Goal: Task Accomplishment & Management: Use online tool/utility

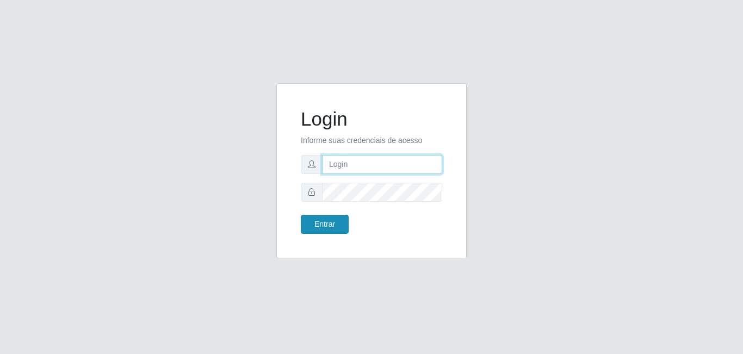
type input "[EMAIL_ADDRESS][DOMAIN_NAME]"
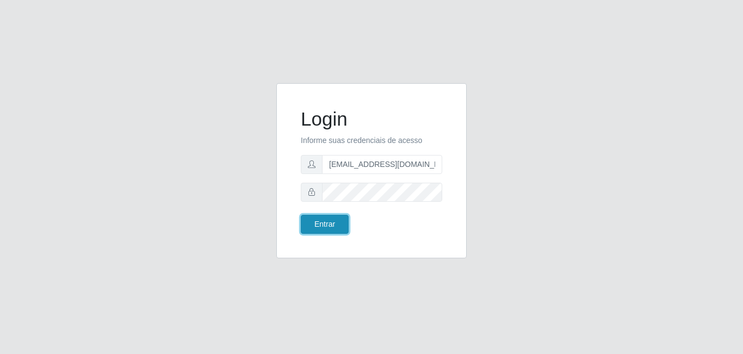
click at [320, 225] on button "Entrar" at bounding box center [325, 224] width 48 height 19
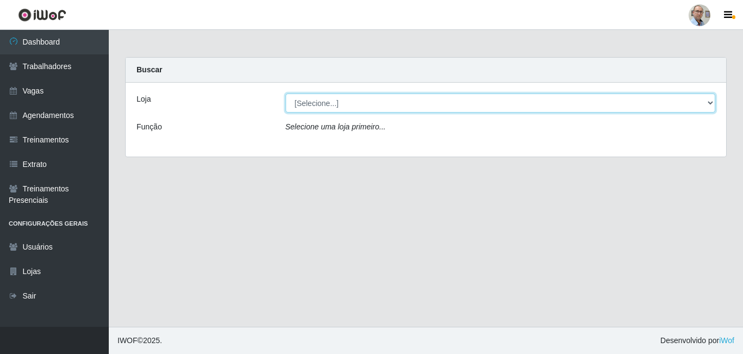
click at [335, 96] on select "[Selecione...] Mar Vermelho - Loja 04" at bounding box center [501, 103] width 430 height 19
select select "251"
click at [286, 94] on select "[Selecione...] Mar Vermelho - Loja 04" at bounding box center [501, 103] width 430 height 19
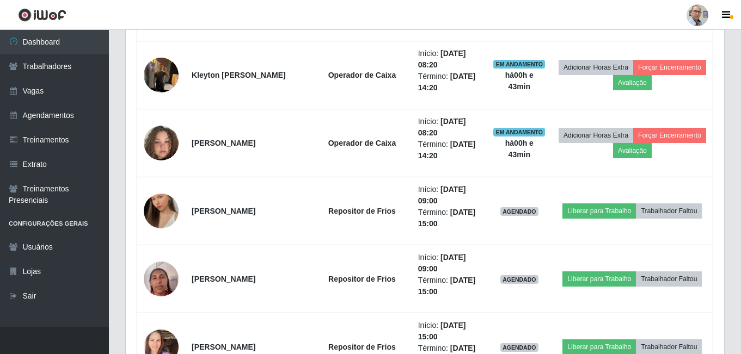
scroll to position [1143, 0]
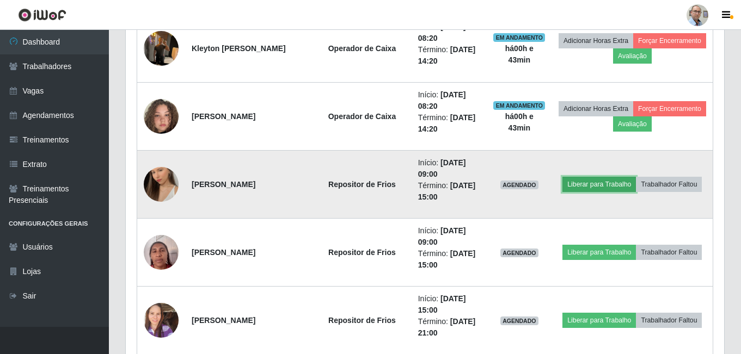
click at [588, 178] on button "Liberar para Trabalho" at bounding box center [598, 184] width 73 height 15
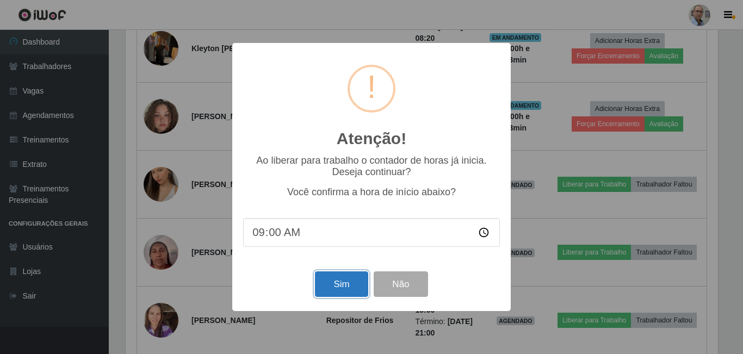
click at [337, 286] on button "Sim" at bounding box center [341, 285] width 53 height 26
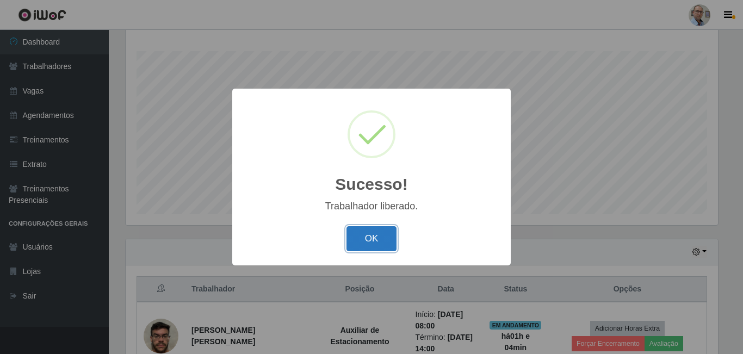
click at [380, 235] on button "OK" at bounding box center [372, 239] width 51 height 26
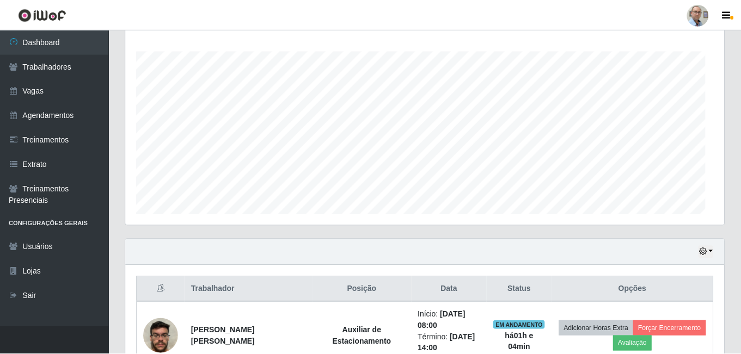
scroll to position [226, 598]
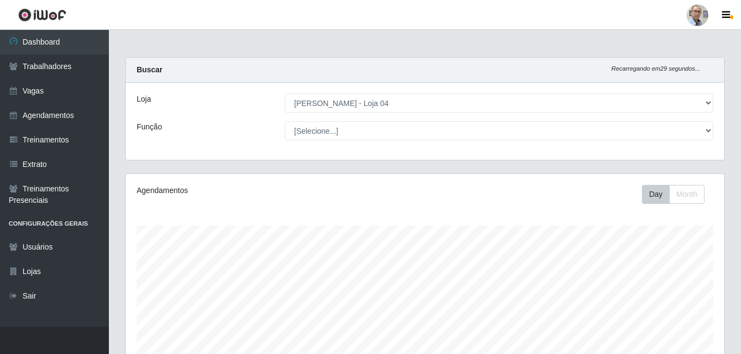
select select "251"
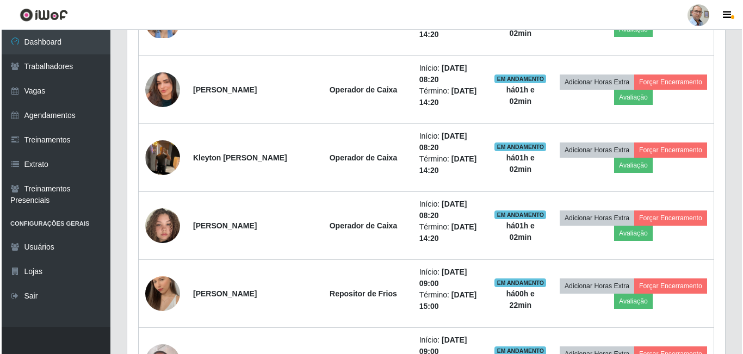
scroll to position [1032, 0]
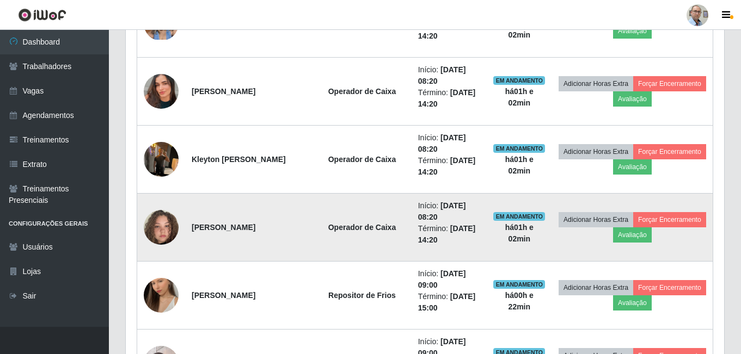
click at [153, 222] on img at bounding box center [161, 227] width 35 height 62
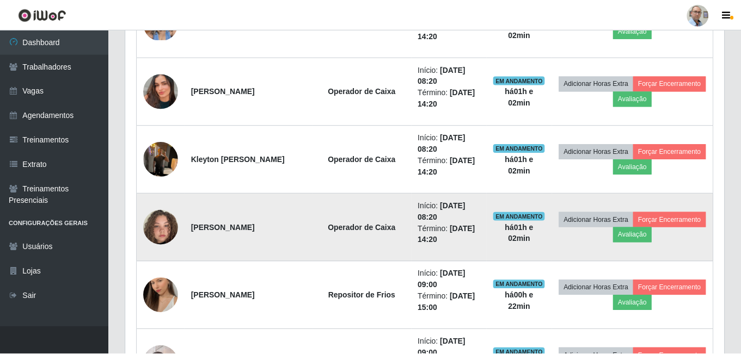
scroll to position [226, 593]
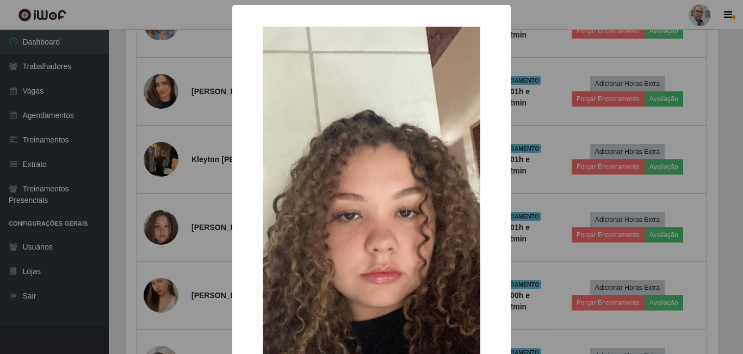
click at [176, 203] on div "× OK Cancel" at bounding box center [371, 177] width 743 height 354
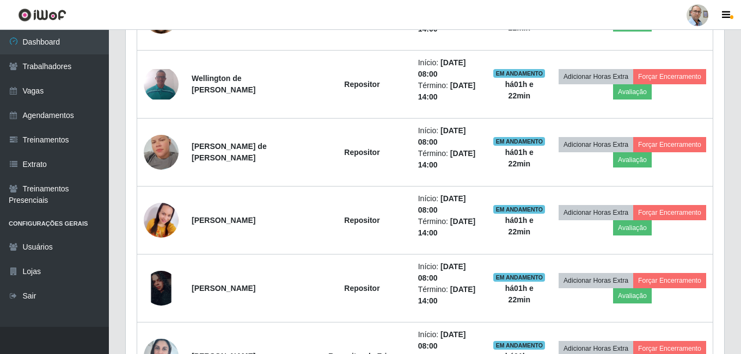
scroll to position [488, 0]
